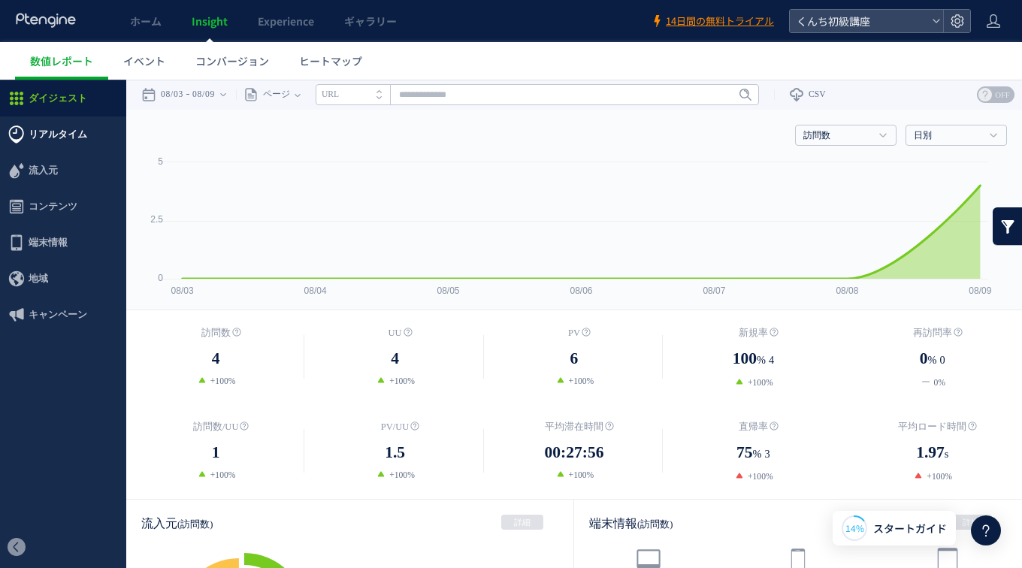
click at [74, 134] on span "リアルタイム" at bounding box center [58, 135] width 59 height 36
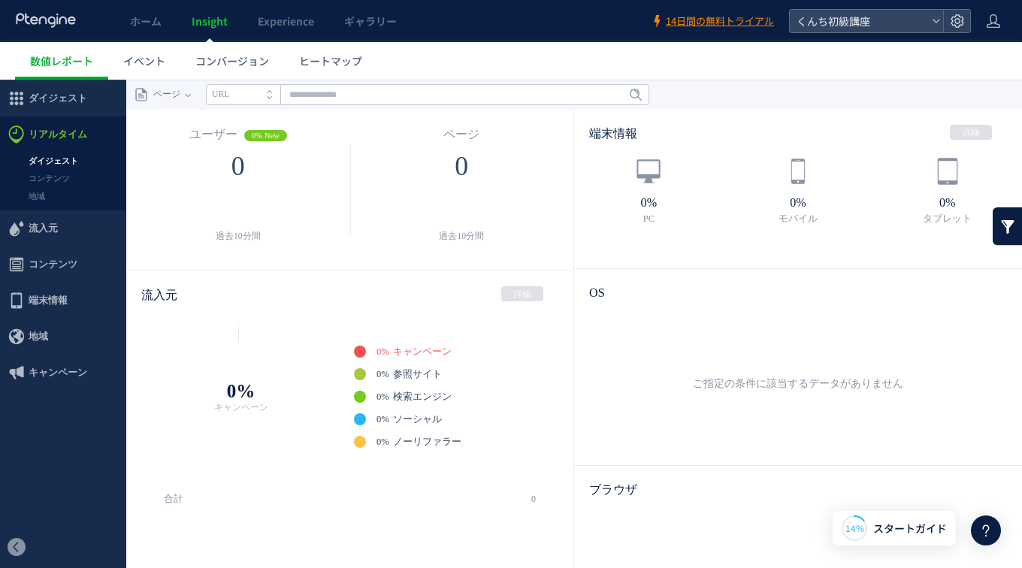
click at [66, 156] on link "ダイジェスト" at bounding box center [63, 161] width 126 height 17
click at [76, 106] on span "ダイジェスト" at bounding box center [58, 98] width 59 height 36
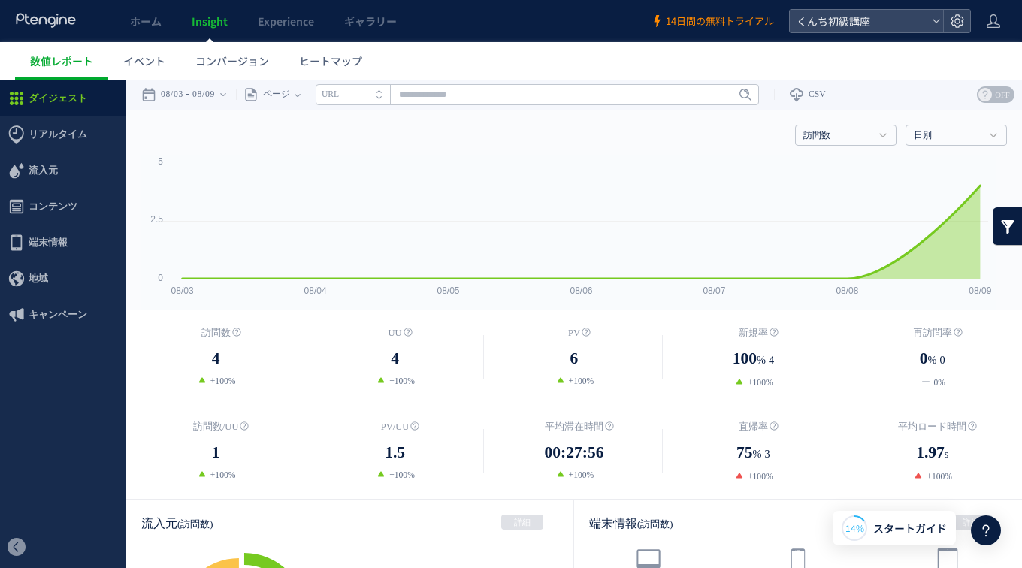
click at [983, 280] on rect at bounding box center [568, 232] width 855 height 155
click at [307, 53] on span "ヒートマップ" at bounding box center [330, 60] width 63 height 15
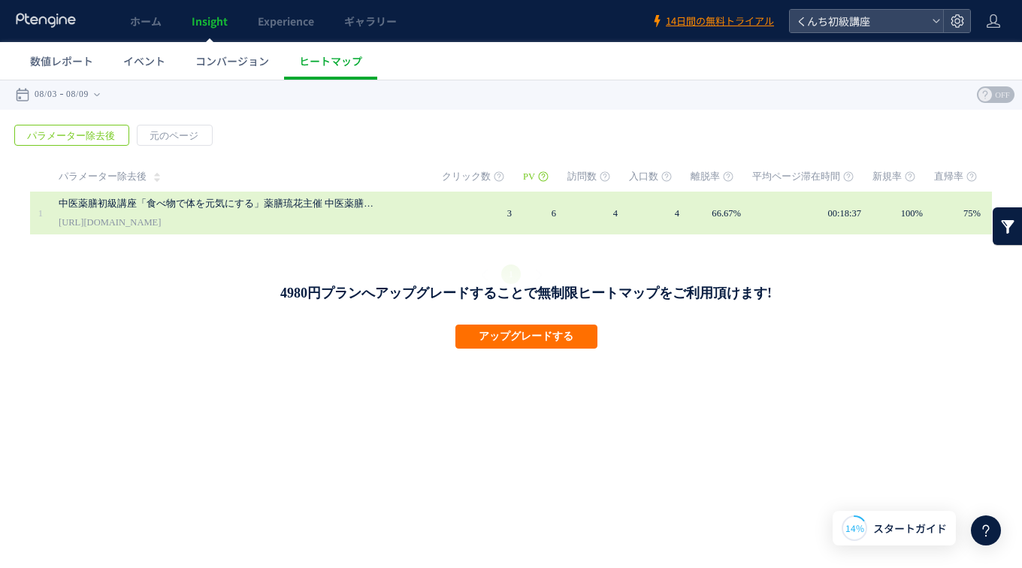
click at [290, 208] on link "中医薬膳初級講座「食べ物で体を元気にする」薬膳琉花主催 中医薬膳と麹のまなびや くんち校｜[GEOGRAPHIC_DATA]" at bounding box center [217, 204] width 316 height 18
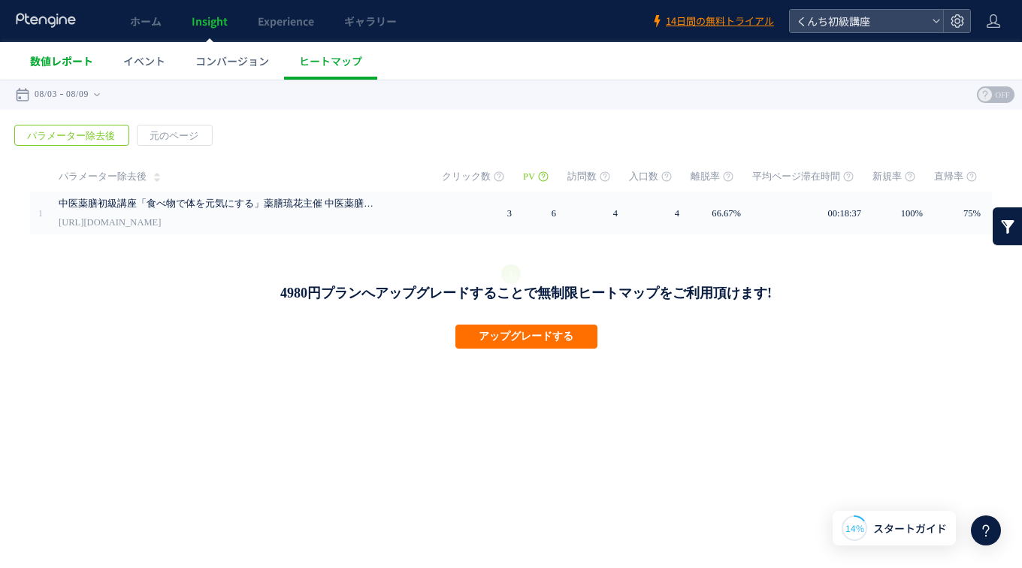
click at [83, 60] on span "数値レポート" at bounding box center [61, 60] width 63 height 15
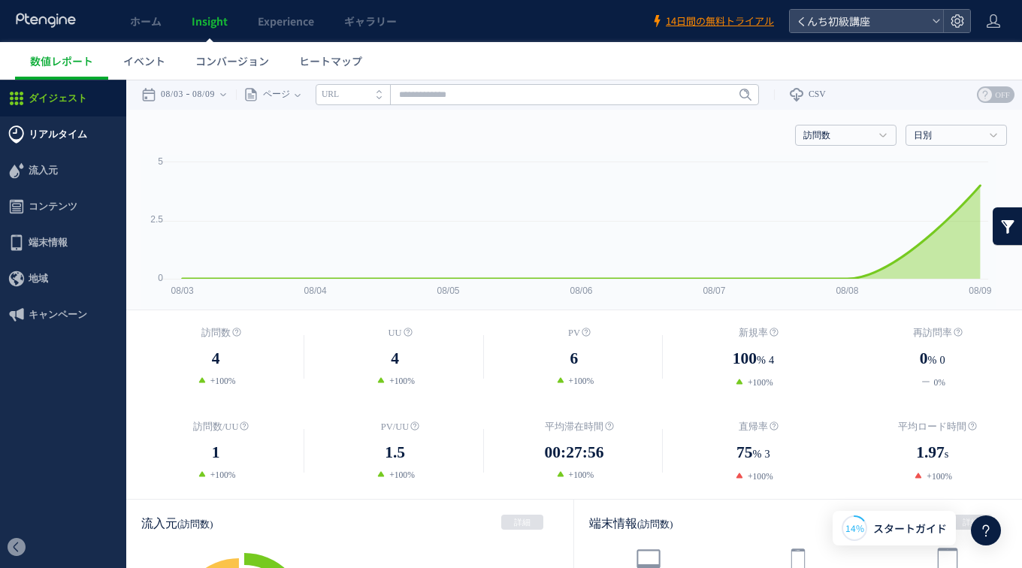
click at [67, 139] on span "リアルタイム" at bounding box center [58, 135] width 59 height 36
